Goal: Task Accomplishment & Management: Manage account settings

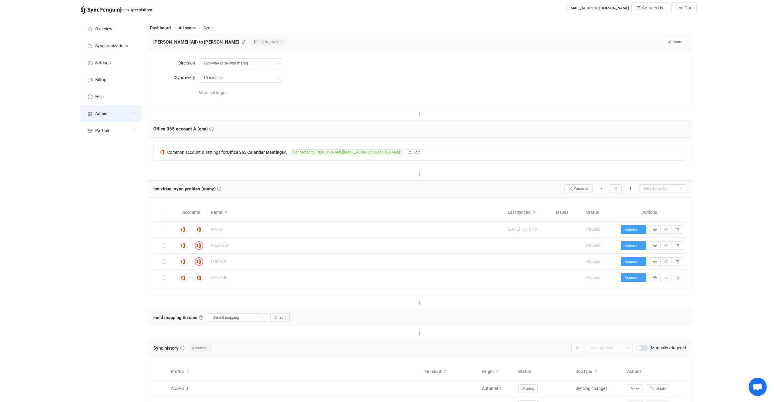
click at [120, 112] on div "Admin" at bounding box center [110, 113] width 60 height 17
type input "With prefixes B -> A"
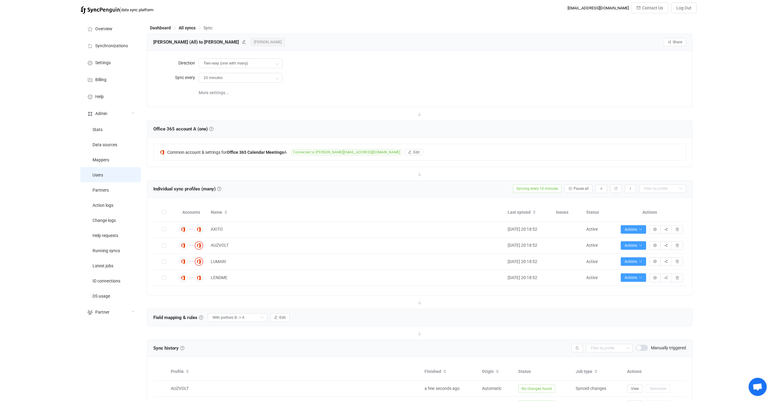
click at [112, 178] on li "Users" at bounding box center [110, 174] width 60 height 15
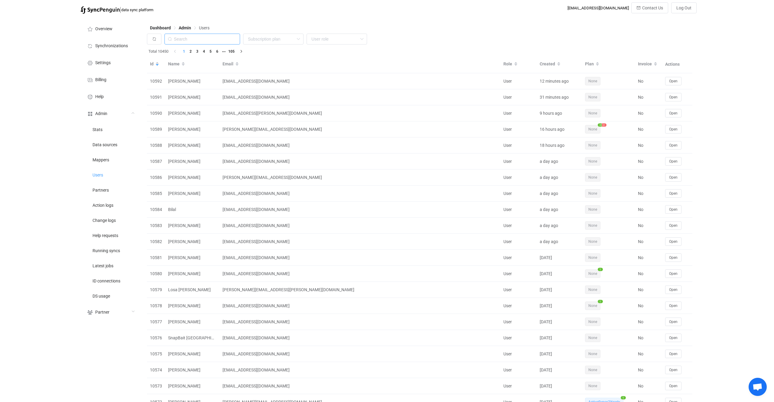
click at [226, 40] on input "text" at bounding box center [202, 39] width 76 height 11
paste input "computers@martinsapples.com"
type input "computers@martinsapples.com"
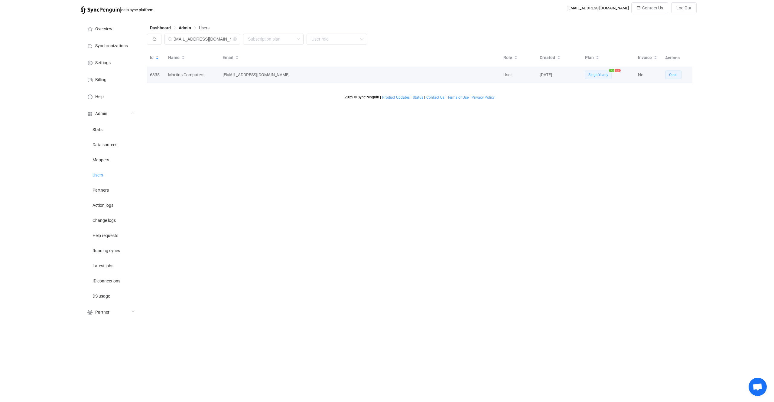
click at [673, 78] on button "Open" at bounding box center [673, 74] width 16 height 8
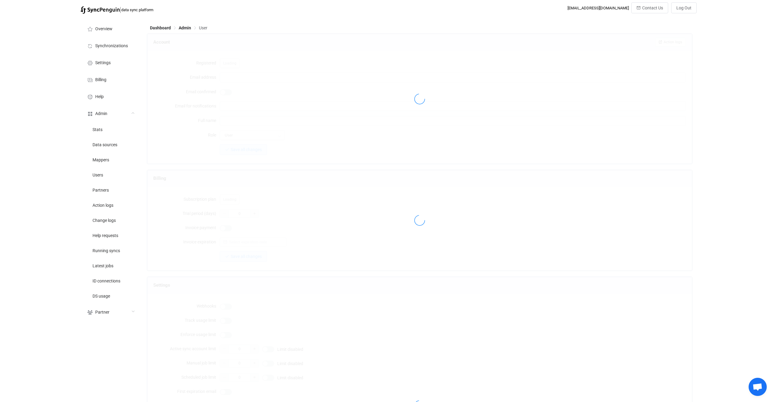
type input "computers@martinsapples.com"
type input "Martins Computers"
type input "14"
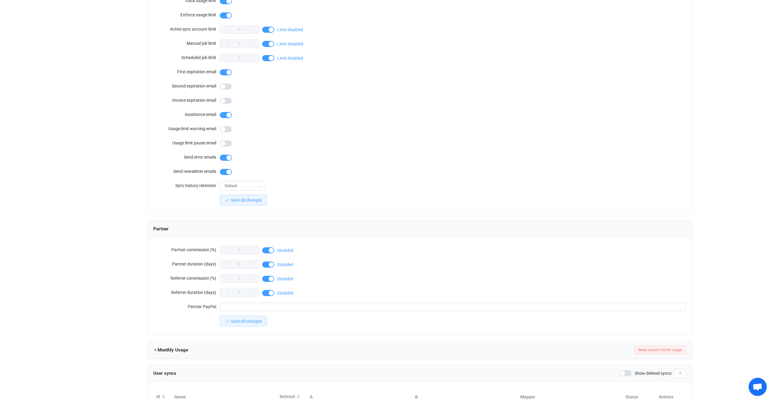
scroll to position [365, 0]
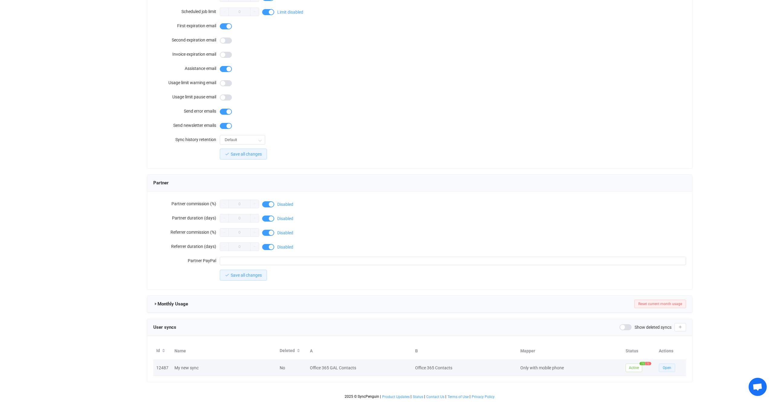
click at [665, 367] on span "Open" at bounding box center [667, 367] width 8 height 4
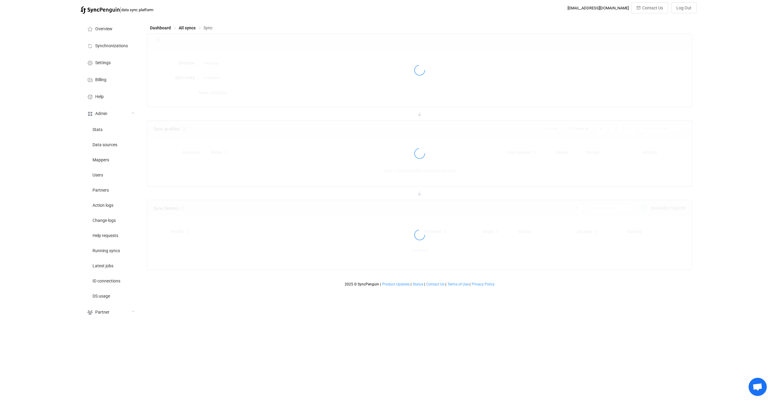
type input "Office 365 GAL → Office 365 (one to many)"
type input "24 hours"
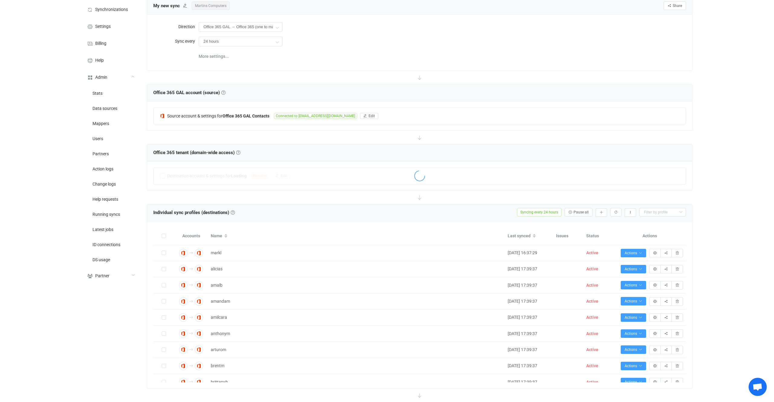
scroll to position [71, 0]
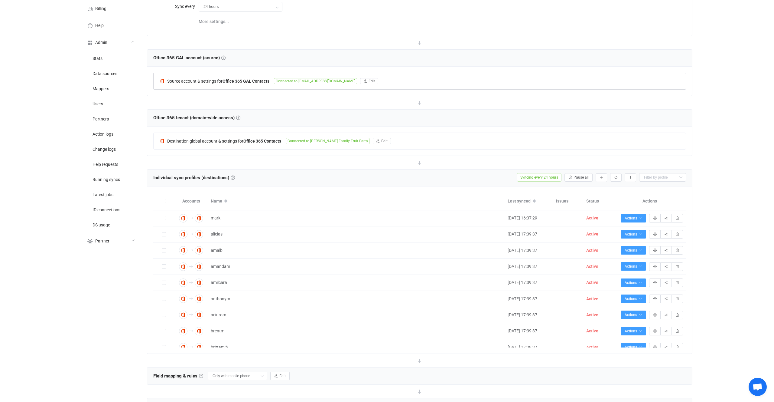
click at [253, 76] on div "Source account & settings for Office 365 GAL Contacts Connected to it@martinsap…" at bounding box center [420, 81] width 532 height 16
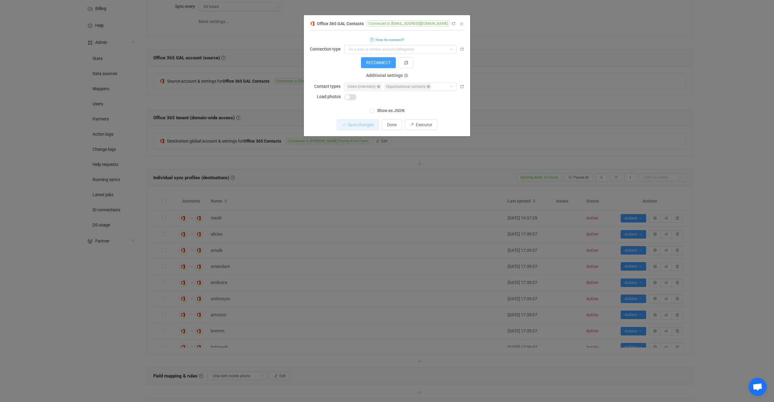
click at [379, 109] on span "Show as JSON" at bounding box center [389, 111] width 31 height 6
click at [374, 109] on input "Show as JSON" at bounding box center [374, 109] width 0 height 0
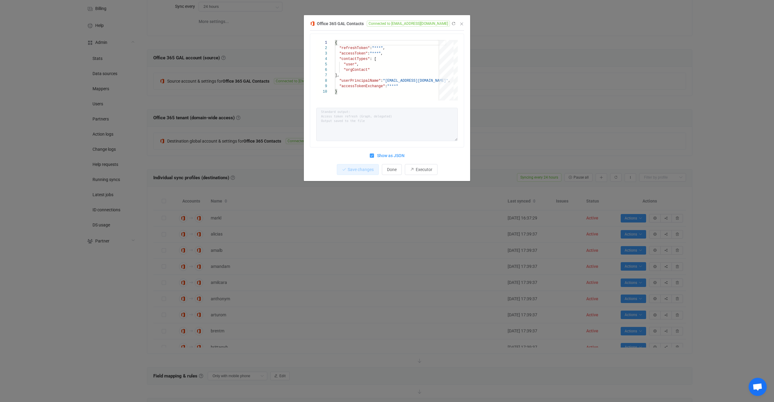
click at [246, 110] on div "Office 365 GAL Contacts Connected to it@martinsapples.com 1 2 3 4 5 6 7 8 9 10 …" at bounding box center [387, 201] width 774 height 402
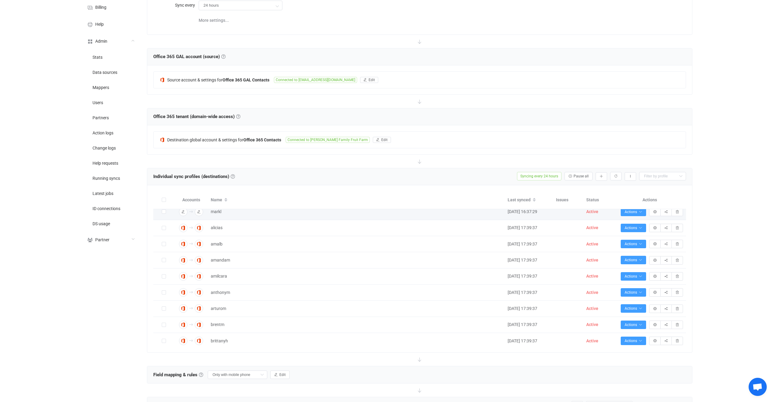
scroll to position [0, 0]
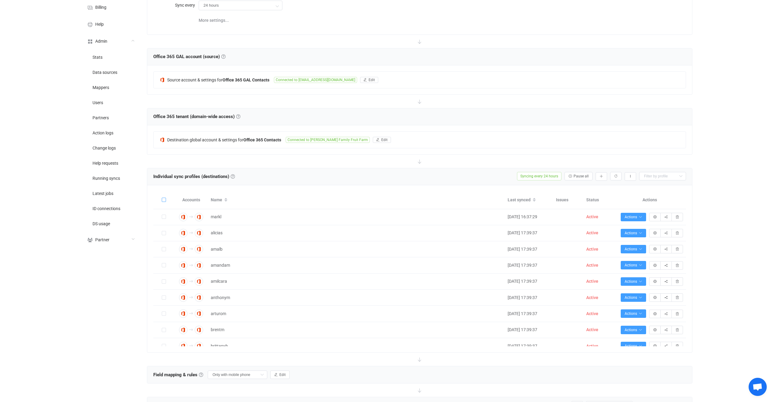
click at [165, 198] on span at bounding box center [164, 199] width 4 height 4
click at [166, 197] on input "checkbox" at bounding box center [166, 197] width 0 height 0
click at [580, 178] on button "Bulk actions" at bounding box center [576, 176] width 33 height 8
click at [576, 203] on li "Restart syncing (72)…" at bounding box center [562, 203] width 59 height 11
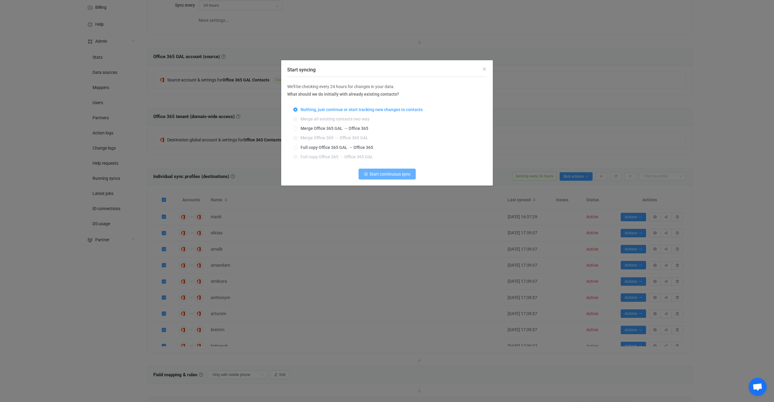
click at [410, 174] on span "Start continuous sync" at bounding box center [389, 173] width 41 height 5
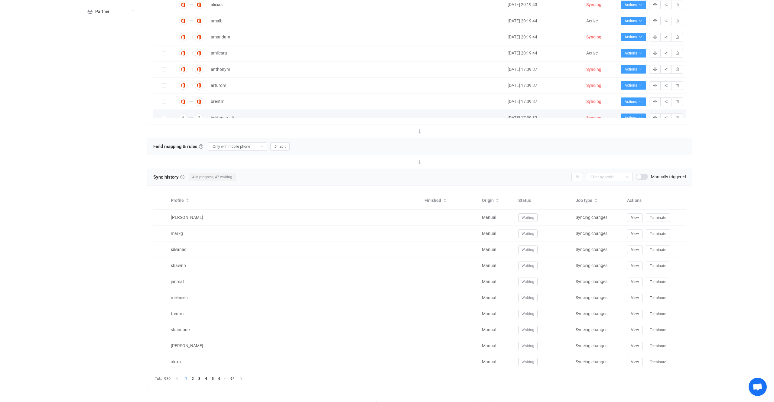
scroll to position [307, 0]
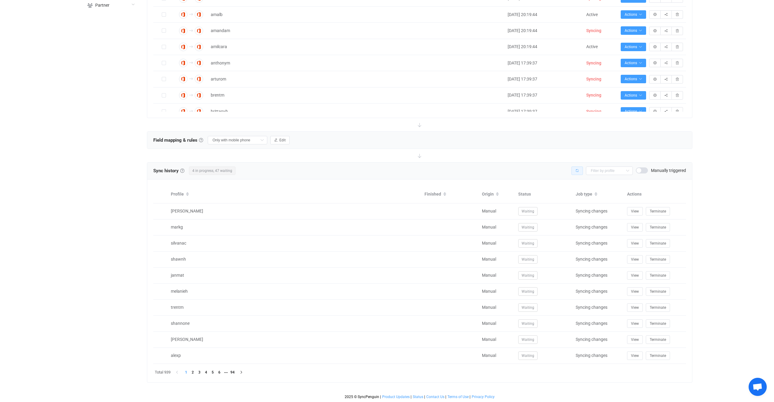
click at [579, 173] on button "button" at bounding box center [576, 170] width 11 height 8
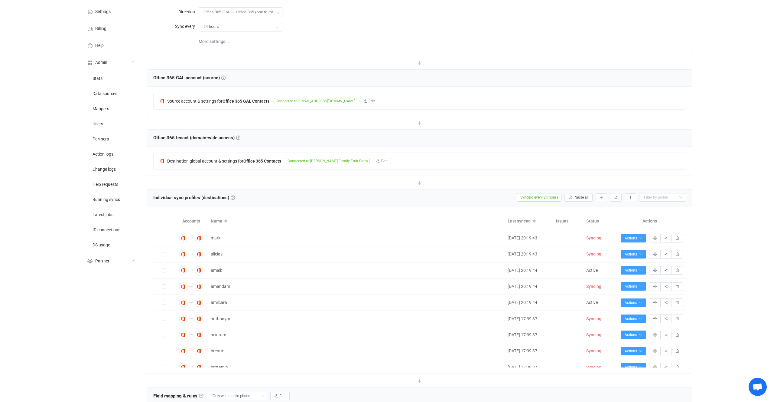
scroll to position [0, 0]
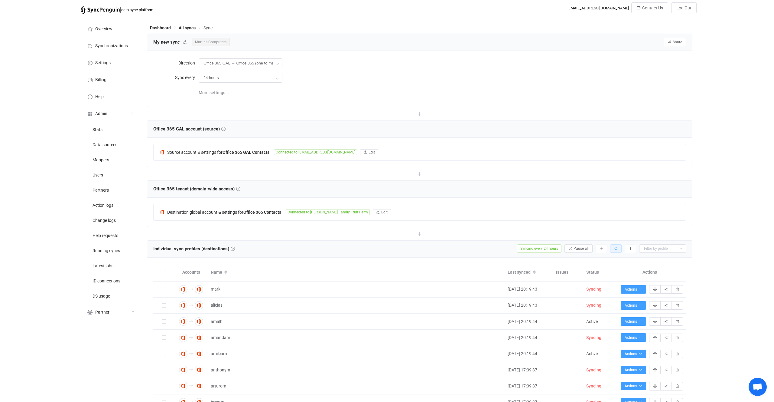
click at [614, 246] on icon "button" at bounding box center [616, 248] width 4 height 4
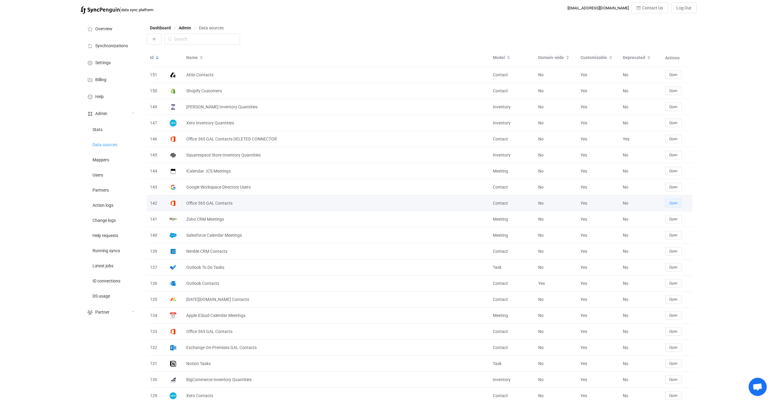
click at [665, 201] on button "Open" at bounding box center [673, 203] width 16 height 8
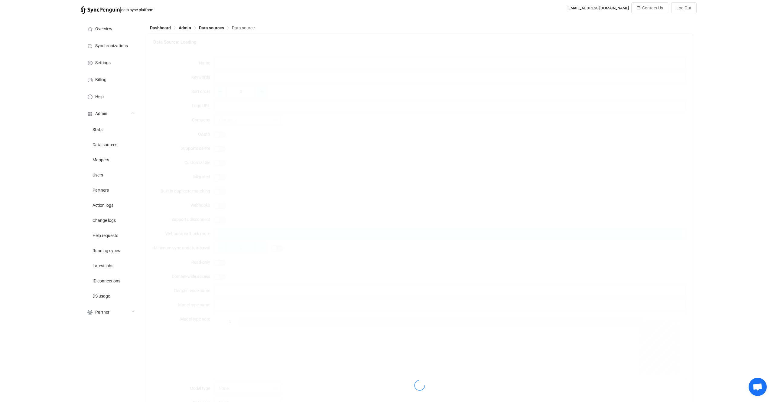
type input "Office 365 GAL Contacts"
type input "exchange microsoft 365 ms365 outlook gal global address list group"
type input "500"
type input "https://api.syncpenguin.com/images/microsoft365.png"
type input "45"
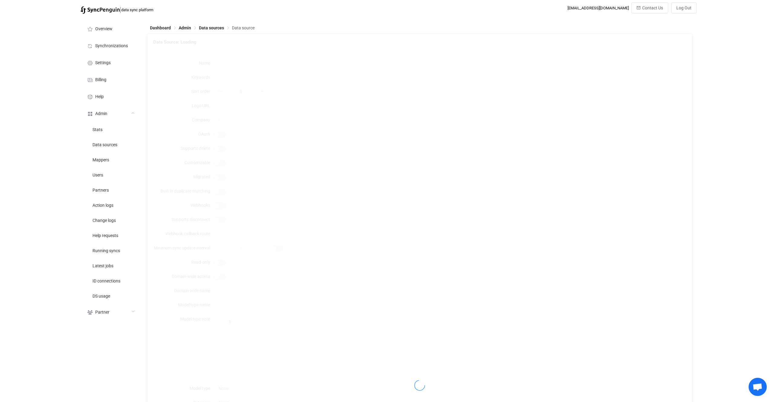
type input "30"
type input "Users and org. contacts"
type textarea "Can be used to sync: <br/> <br/> • Tenant users.<br/> • Organizational contacts…"
type input "Contact"
type input "Contacts"
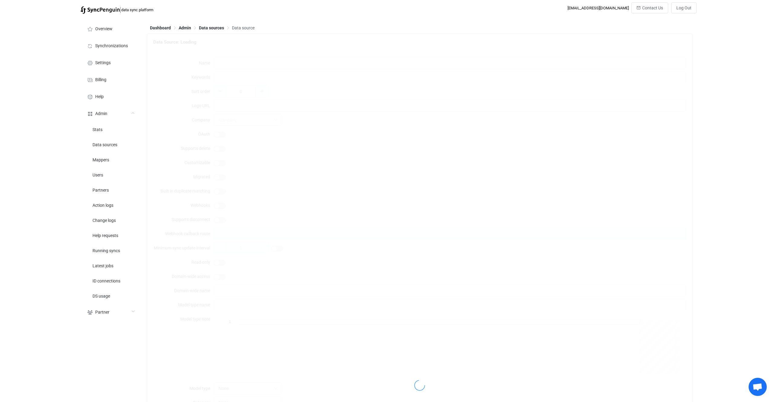
type textarea "{ "type": "object", "additionalProperties": false, "required": [ ], "properties…"
type textarea "There are two types of connection: *delegated* (as a user or service account) o…"
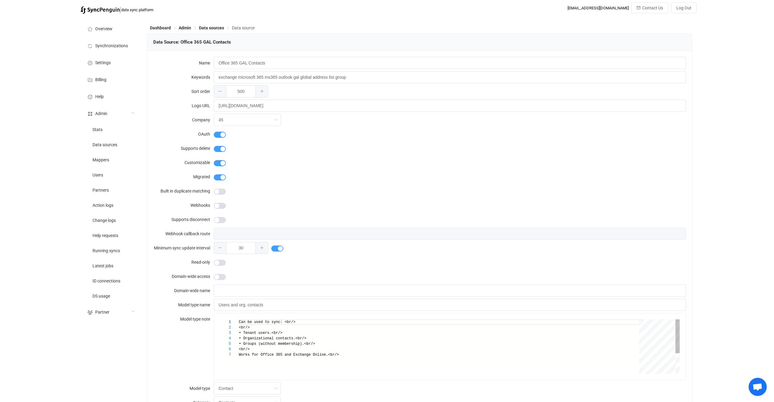
type input "Office 365 GAL"
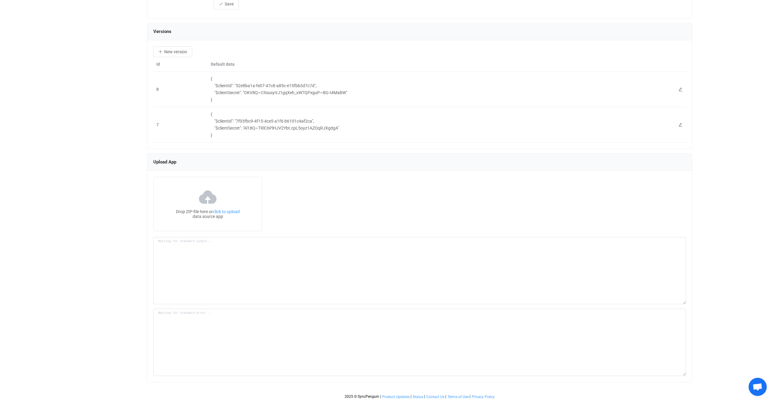
scroll to position [641, 0]
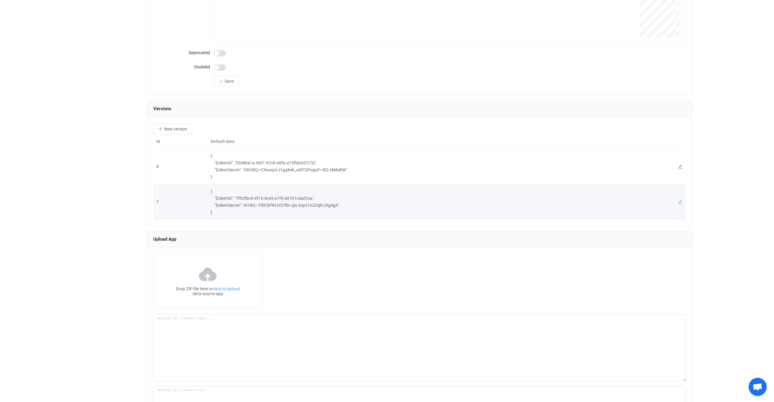
click at [682, 203] on icon at bounding box center [681, 202] width 4 height 4
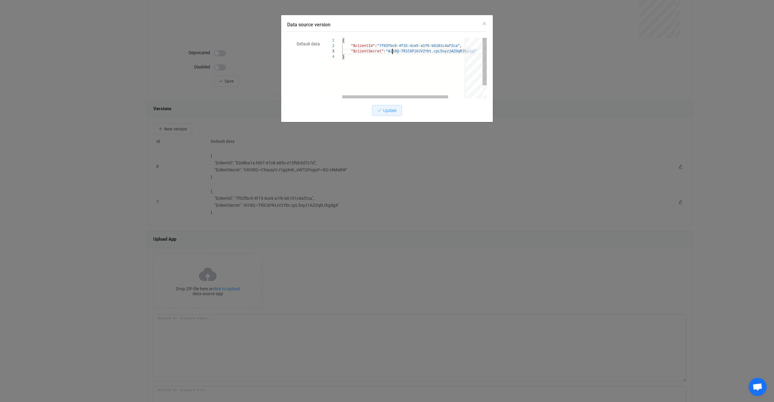
scroll to position [0, 0]
click at [473, 50] on div "1 2 3 4 { "$clientId" : "7f03fbc9-4f15-4ce5-a1f6-b6101c4af2ca" , "$clientSecret…" at bounding box center [405, 68] width 163 height 60
paste textarea "zPX8Q~djH-t3y5O1BPal9A4LKC5tzdP2rHuZZdcb"
type textarea "{ "$clientId": "7f03fbc9-4f15-4ce5-a1f6-b6101c4af2ca", "$clientSecret": "zPX8Q~…"
click at [398, 112] on button "Update" at bounding box center [387, 110] width 30 height 11
